Goal: Task Accomplishment & Management: Complete application form

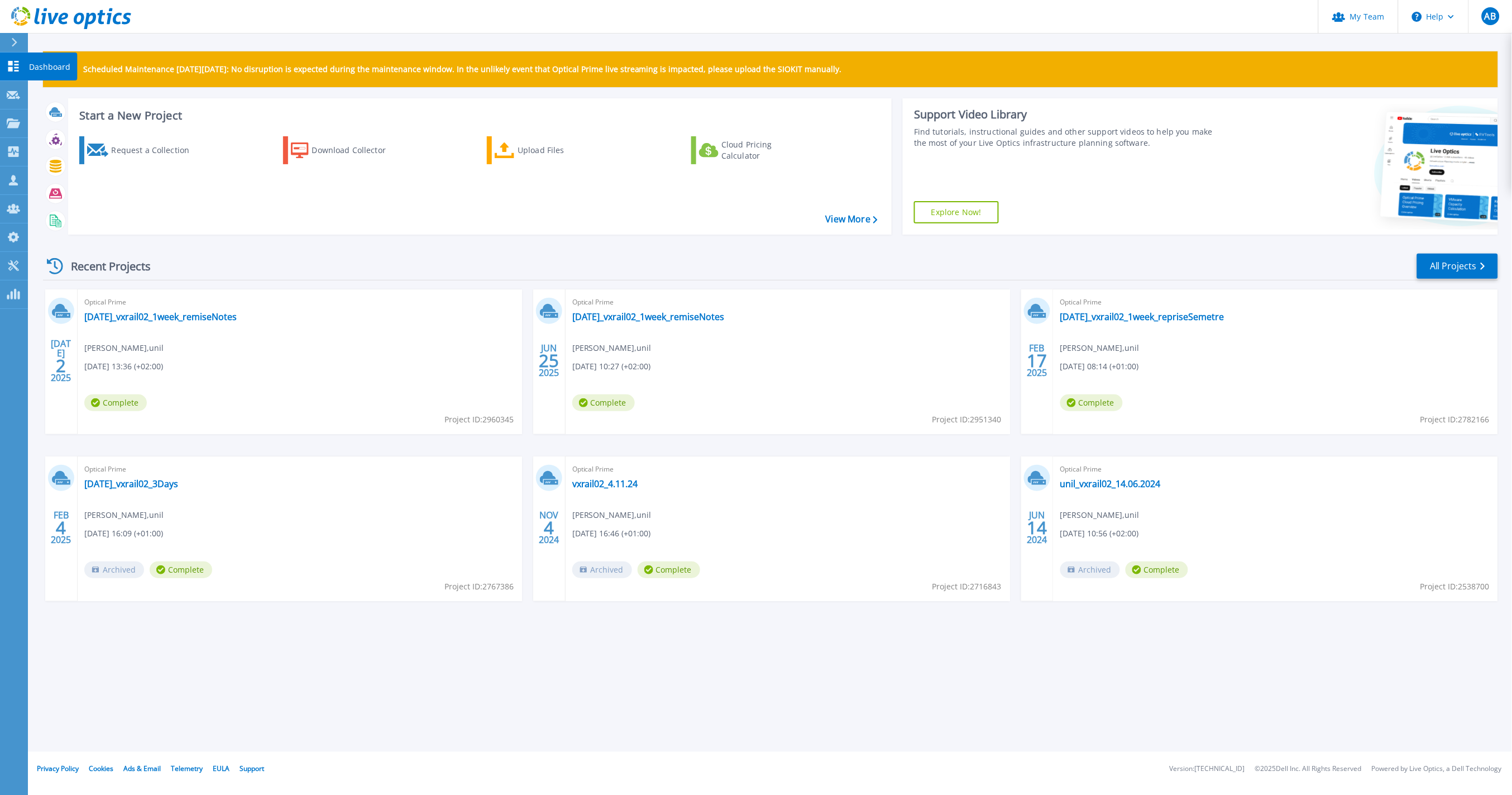
click at [20, 68] on icon at bounding box center [13, 66] width 13 height 10
click at [13, 95] on icon at bounding box center [13, 95] width 13 height 8
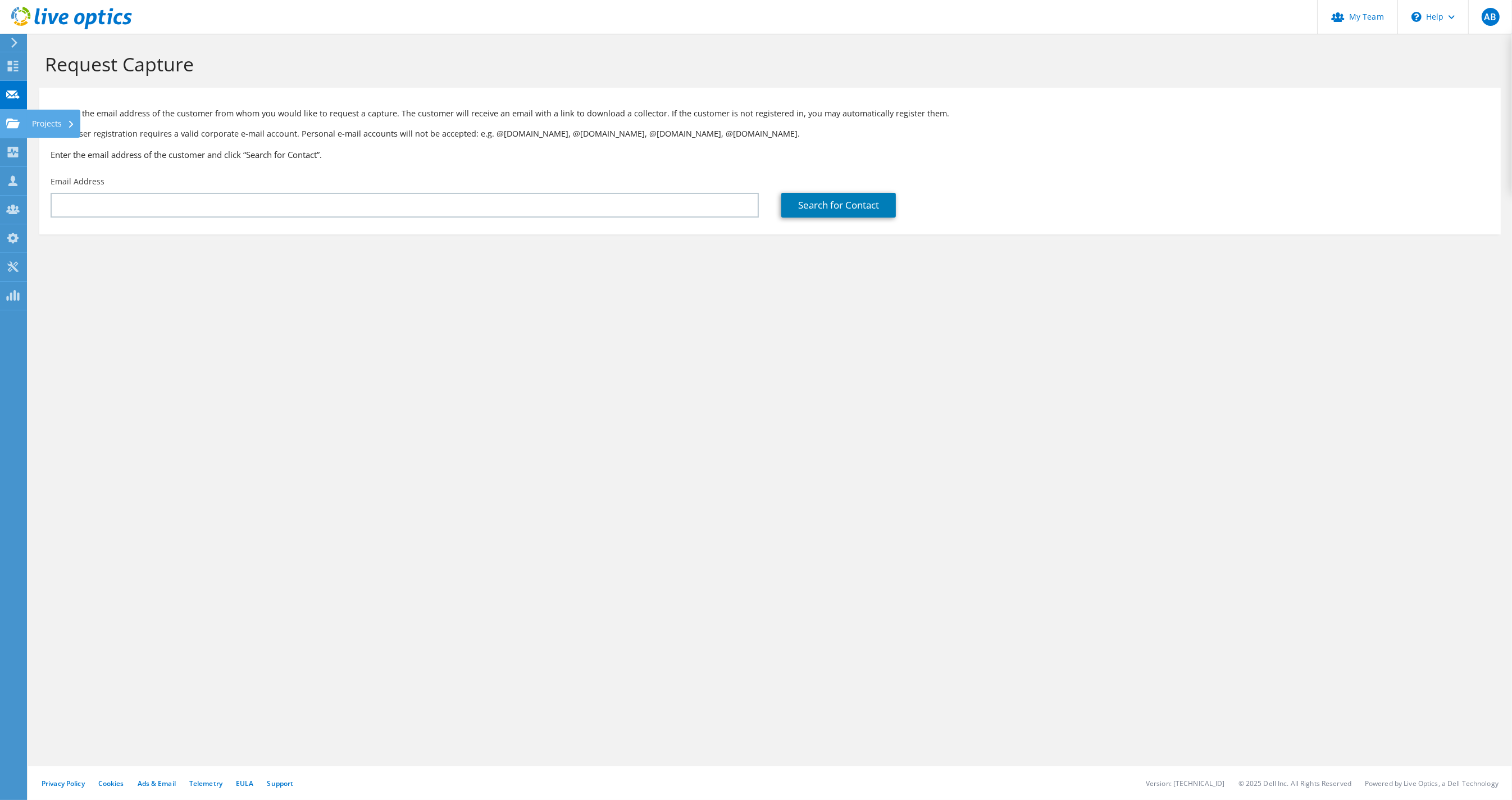
click at [11, 123] on use at bounding box center [13, 122] width 13 height 10
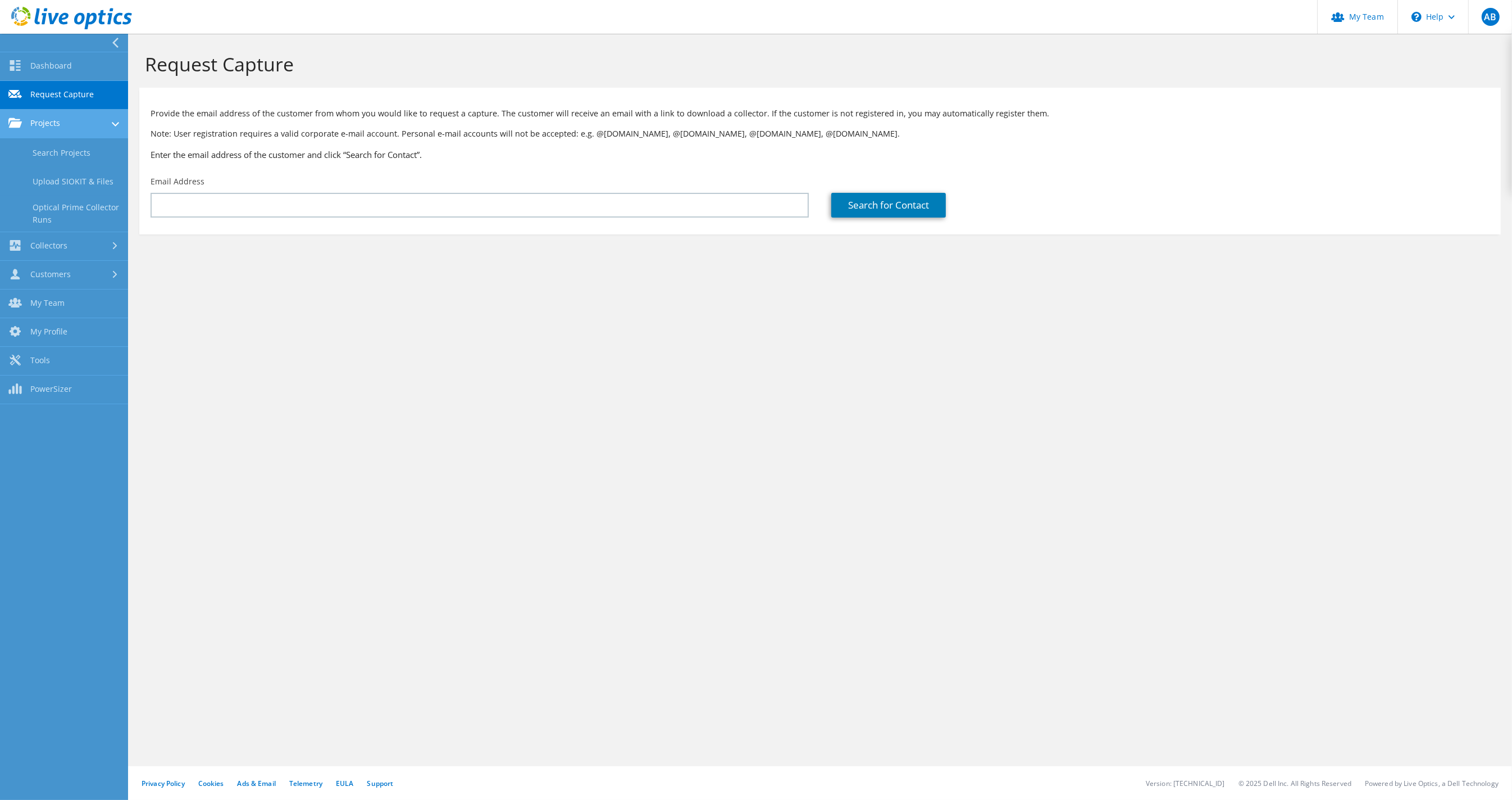
click at [64, 118] on link "Projects" at bounding box center [64, 124] width 128 height 29
click at [63, 118] on link "Projects" at bounding box center [64, 124] width 128 height 29
click at [41, 64] on link "Dashboard" at bounding box center [64, 67] width 128 height 29
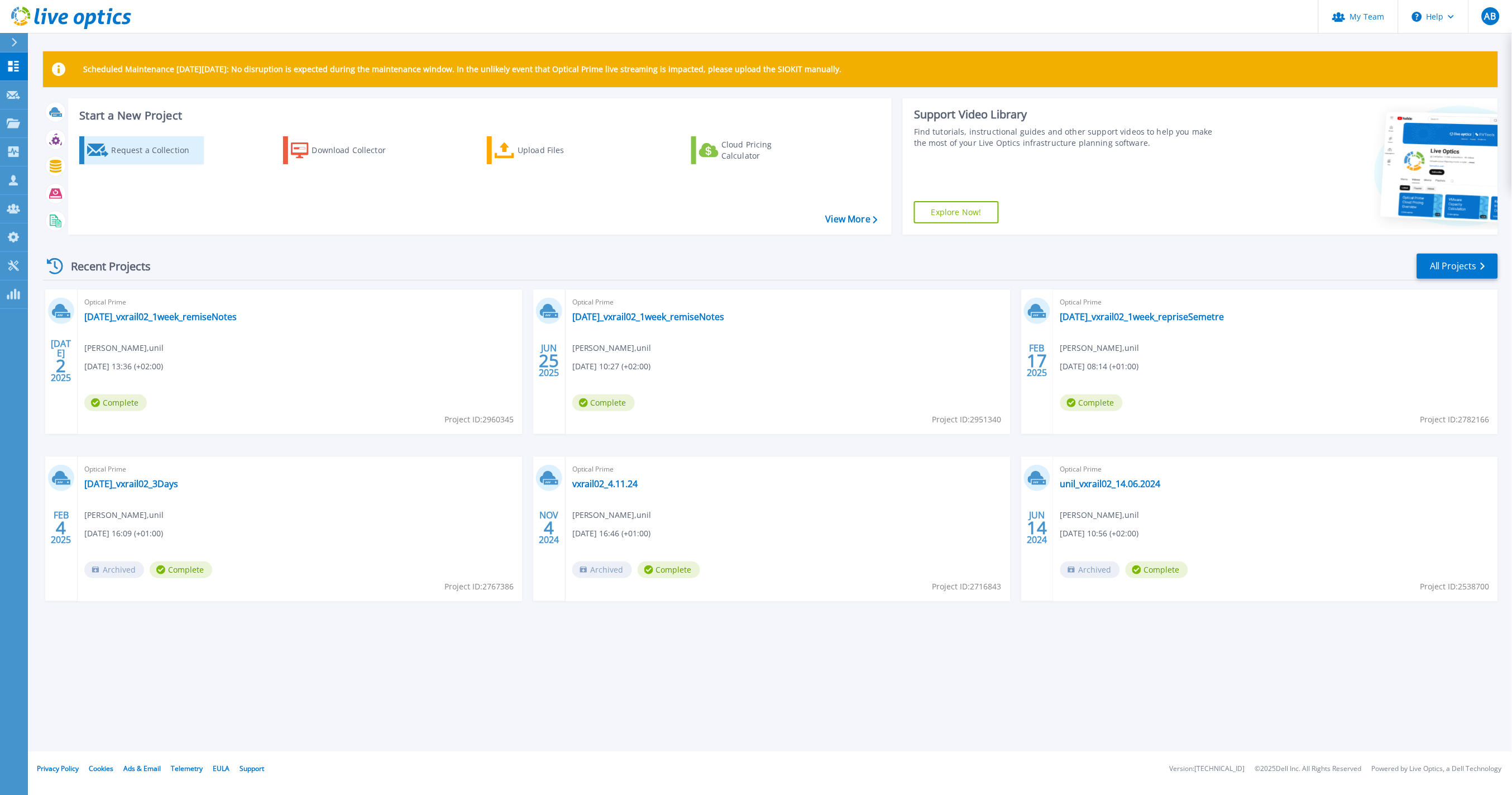
click at [151, 154] on div "Request a Collection" at bounding box center [155, 150] width 89 height 22
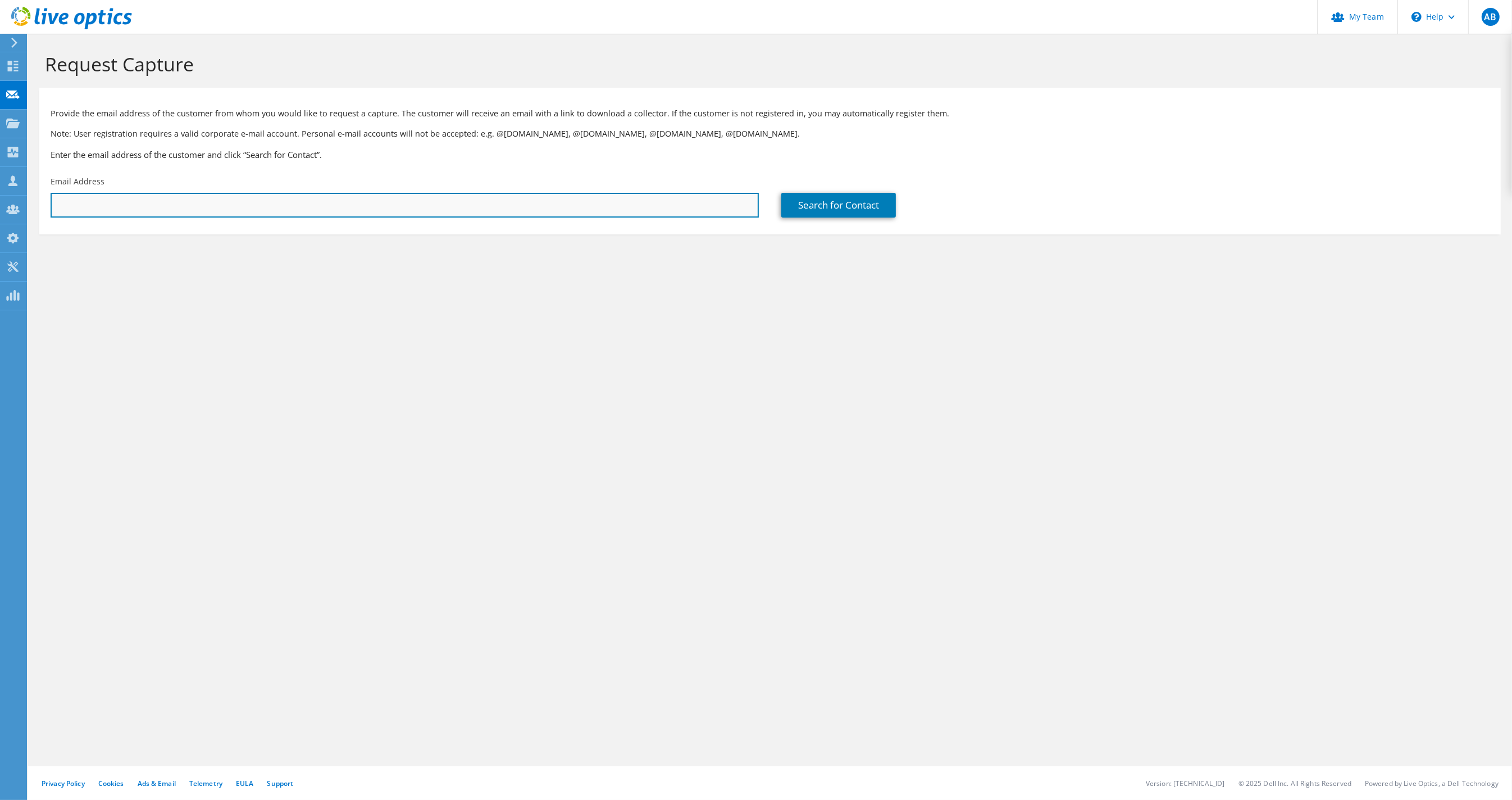
click at [172, 198] on input "text" at bounding box center [405, 204] width 709 height 24
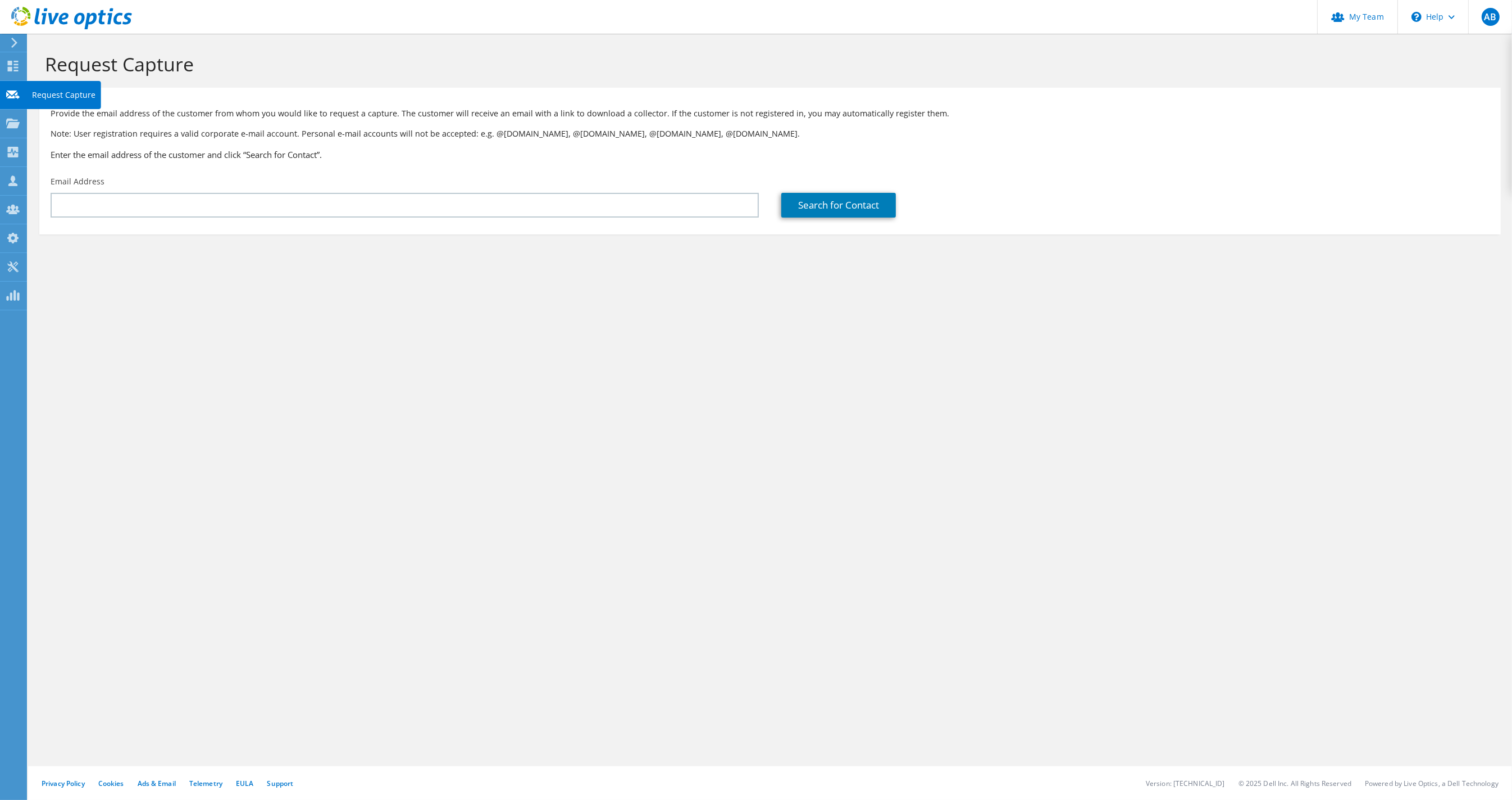
click at [12, 41] on icon at bounding box center [14, 43] width 8 height 10
click at [12, 68] on use at bounding box center [13, 66] width 10 height 10
